Goal: Information Seeking & Learning: Learn about a topic

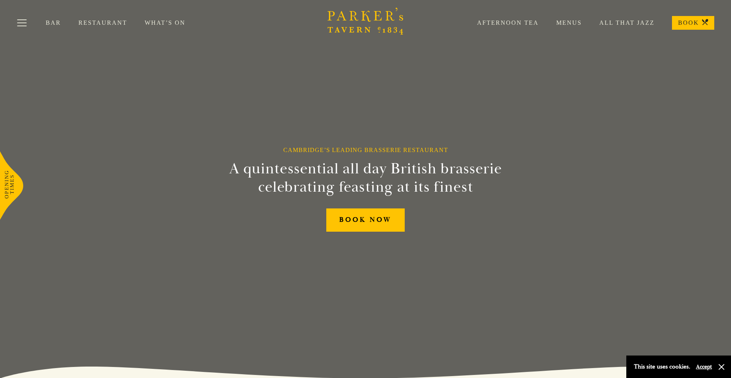
click at [270, 25] on link "Menus" at bounding box center [560, 23] width 43 height 8
click at [23, 19] on button "Toggle navigation" at bounding box center [22, 24] width 32 height 32
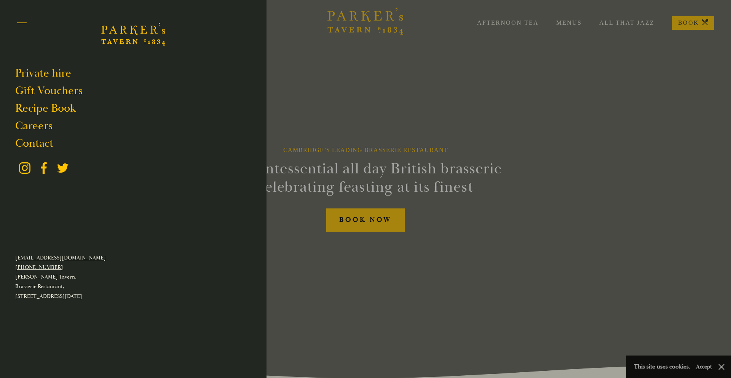
click at [24, 22] on button "Toggle navigation" at bounding box center [22, 24] width 32 height 32
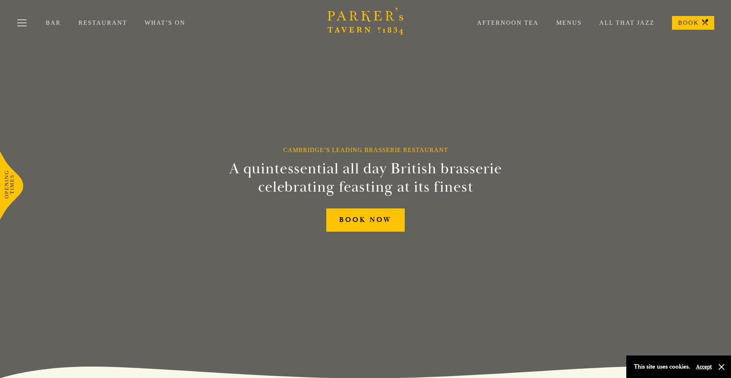
click at [573, 22] on link "Menus" at bounding box center [560, 23] width 43 height 8
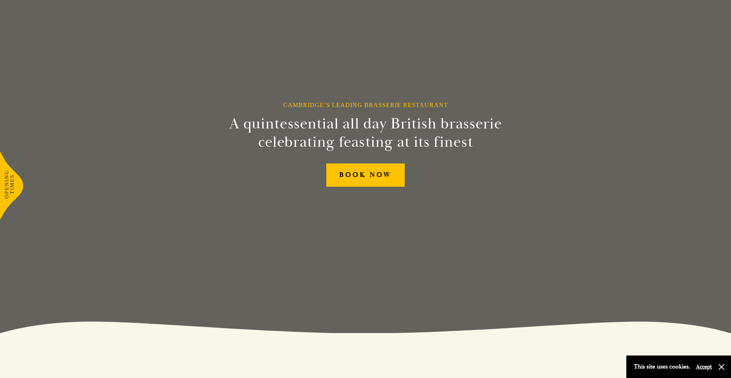
scroll to position [46, 0]
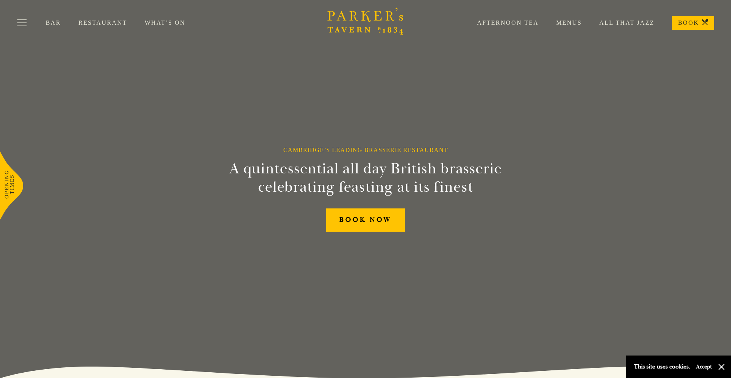
click at [569, 22] on link "Menus" at bounding box center [560, 23] width 43 height 8
